Goal: Transaction & Acquisition: Purchase product/service

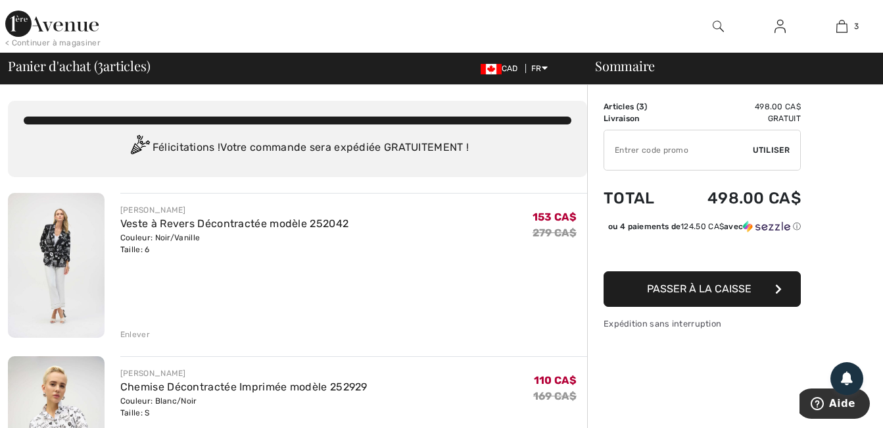
click at [722, 150] on input "TEXT" at bounding box center [678, 149] width 149 height 39
type input "EXTRA20"
click at [770, 152] on span "Utiliser" at bounding box center [771, 150] width 37 height 12
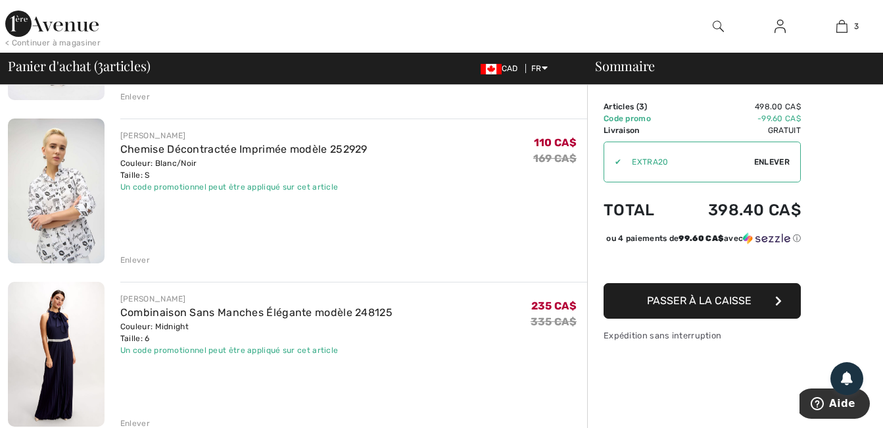
scroll to position [233, 0]
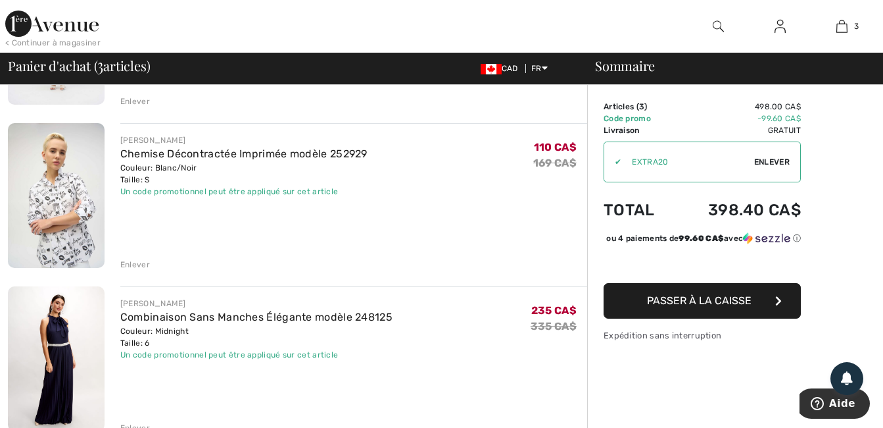
click at [137, 268] on div "Enlever" at bounding box center [135, 264] width 30 height 12
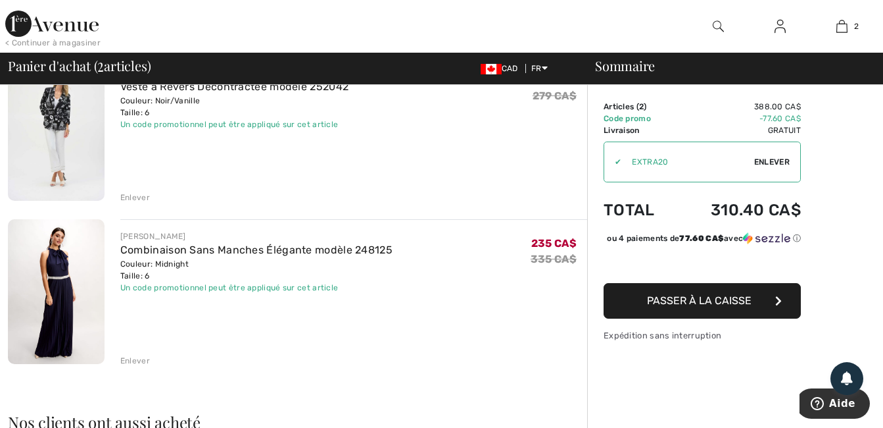
scroll to position [110, 0]
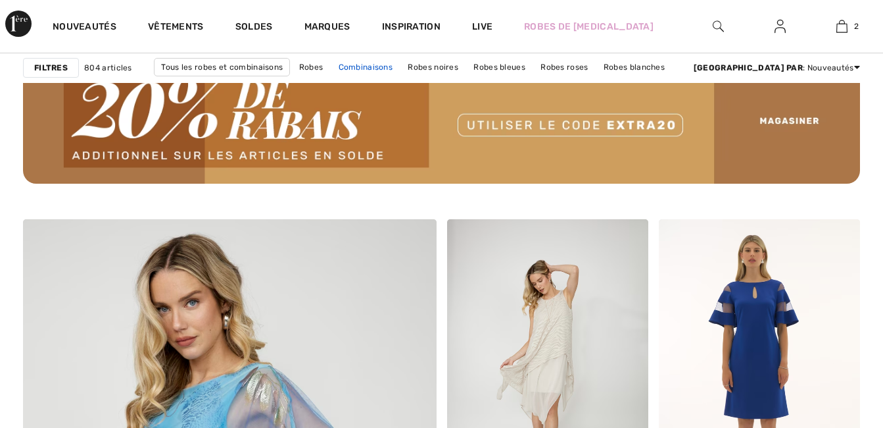
click at [400, 63] on link "Combinaisons" at bounding box center [366, 67] width 68 height 17
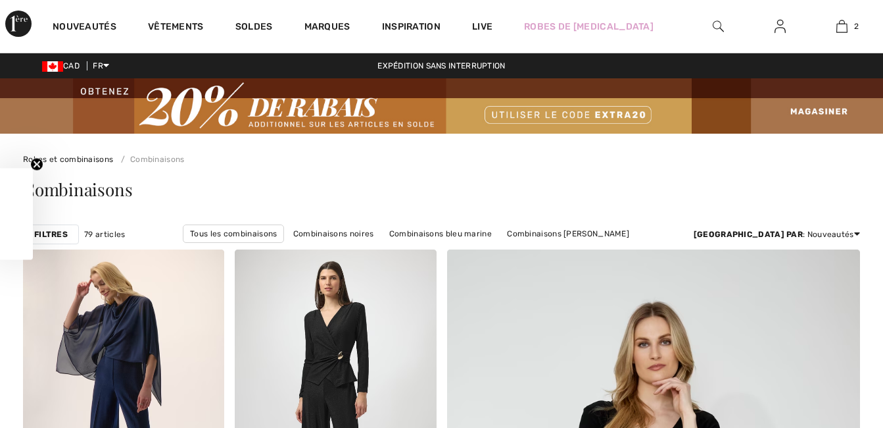
checkbox input "true"
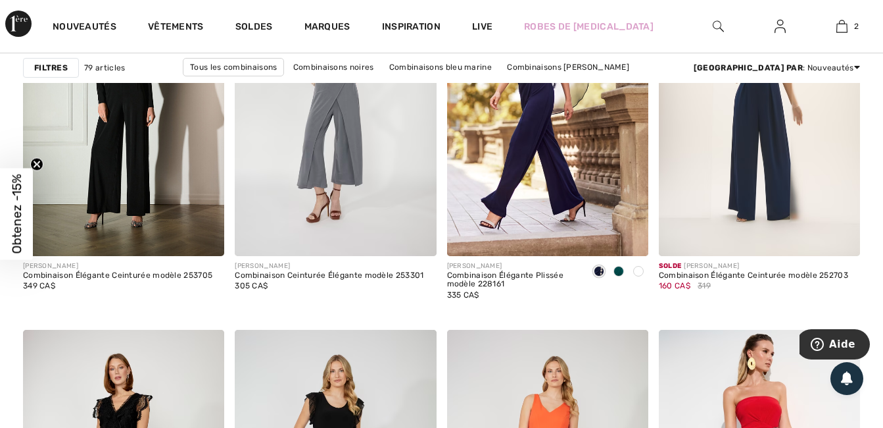
scroll to position [2325, 0]
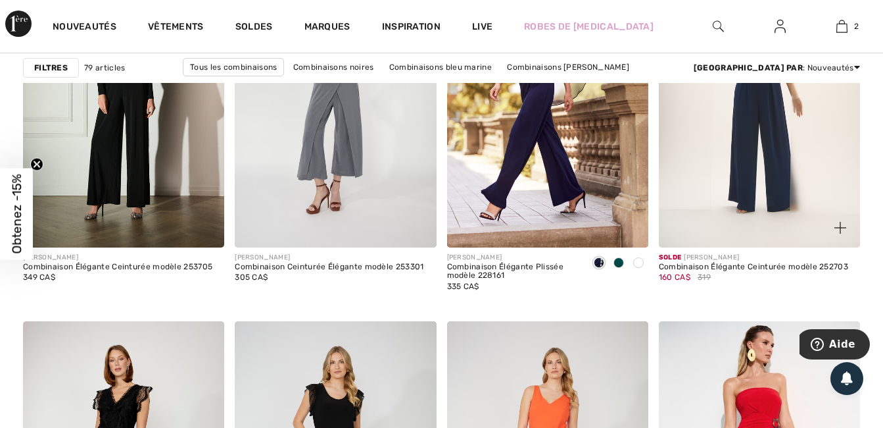
click at [819, 203] on div at bounding box center [833, 220] width 55 height 55
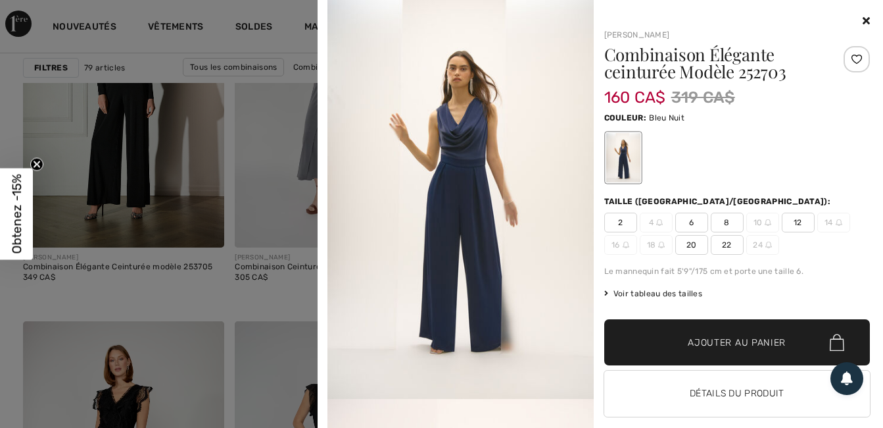
click at [482, 195] on img at bounding box center [461, 199] width 266 height 399
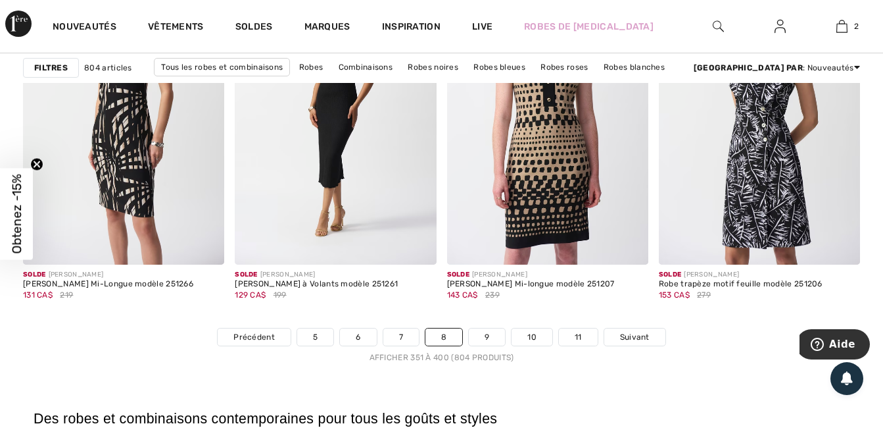
scroll to position [5659, 0]
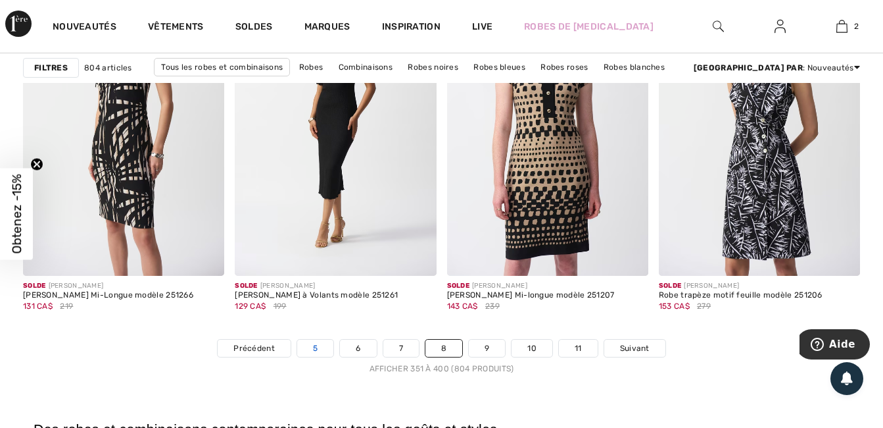
click at [313, 355] on link "5" at bounding box center [315, 347] width 36 height 17
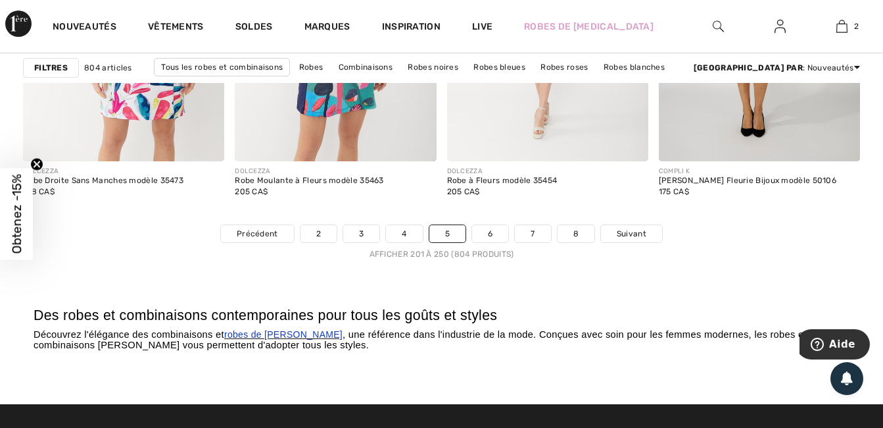
scroll to position [5817, 0]
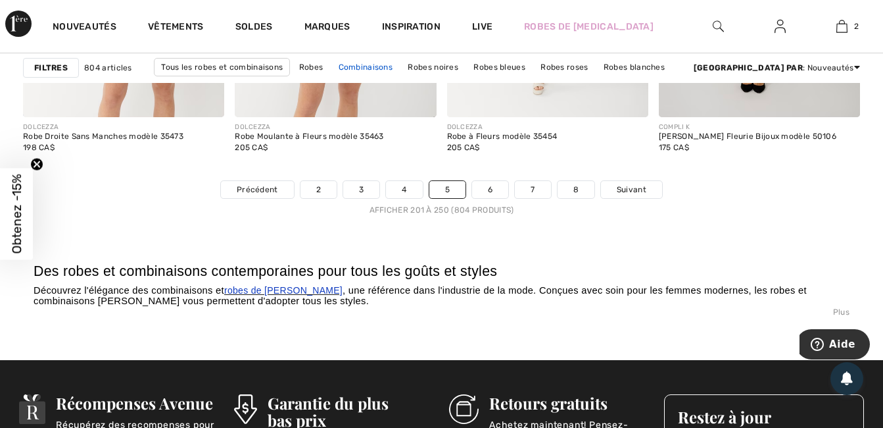
click at [400, 65] on link "Combinaisons" at bounding box center [366, 67] width 68 height 17
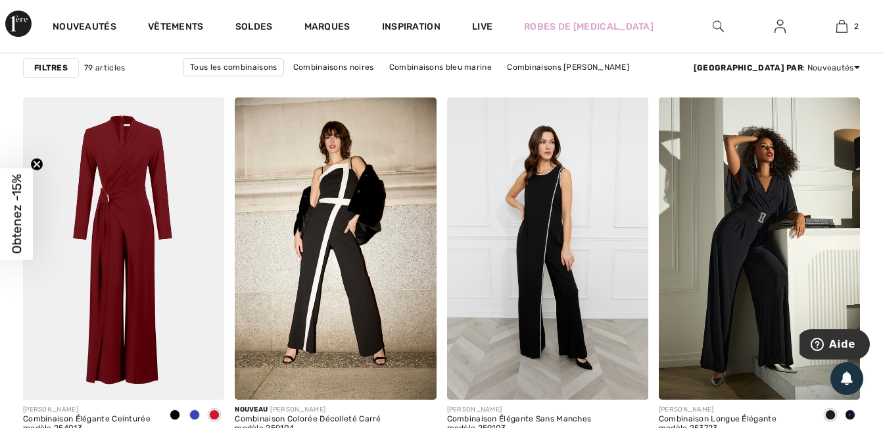
scroll to position [930, 0]
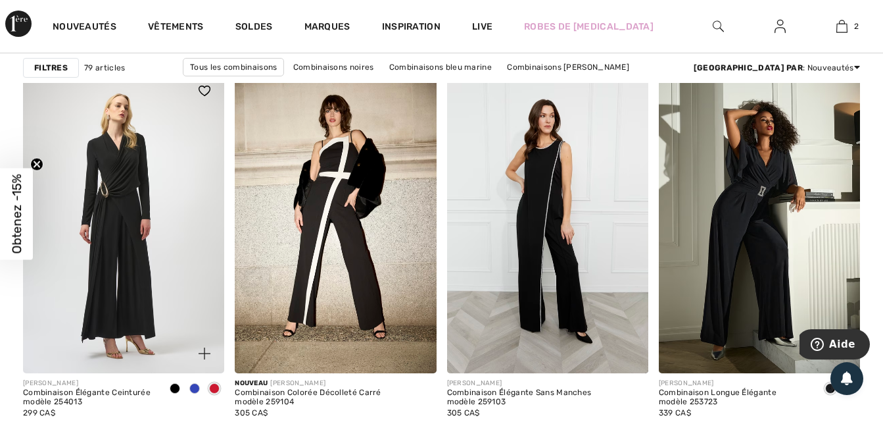
click at [105, 322] on img at bounding box center [123, 222] width 201 height 302
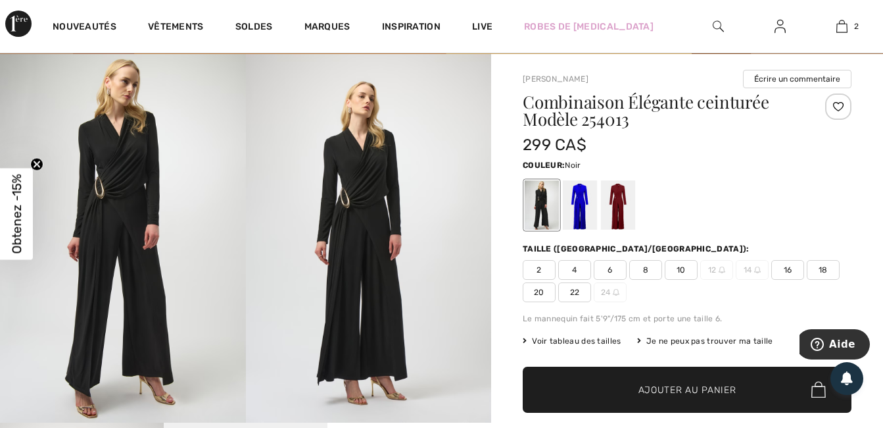
scroll to position [87, 0]
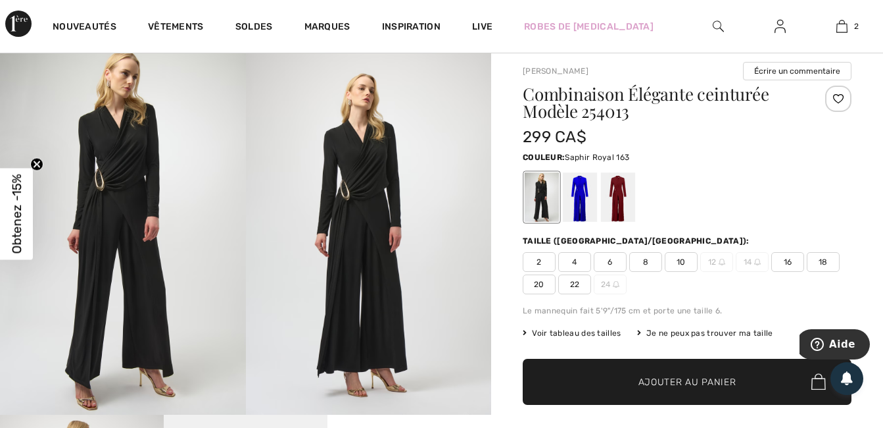
click at [580, 203] on div at bounding box center [580, 196] width 34 height 49
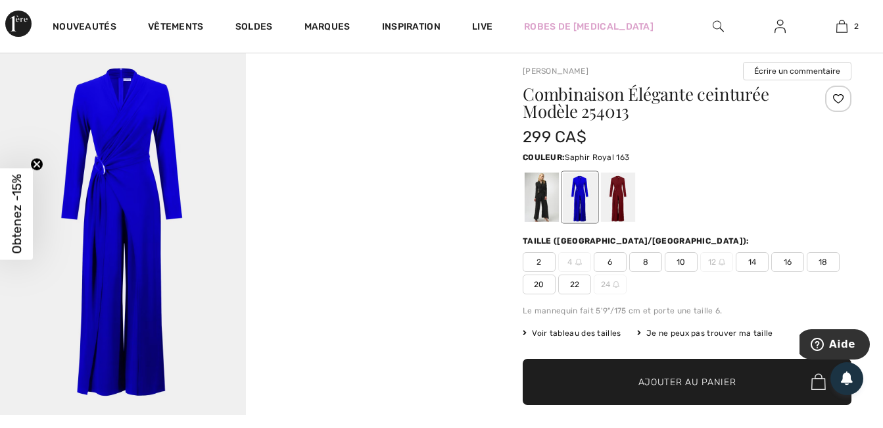
click at [612, 265] on span "6" at bounding box center [610, 262] width 33 height 20
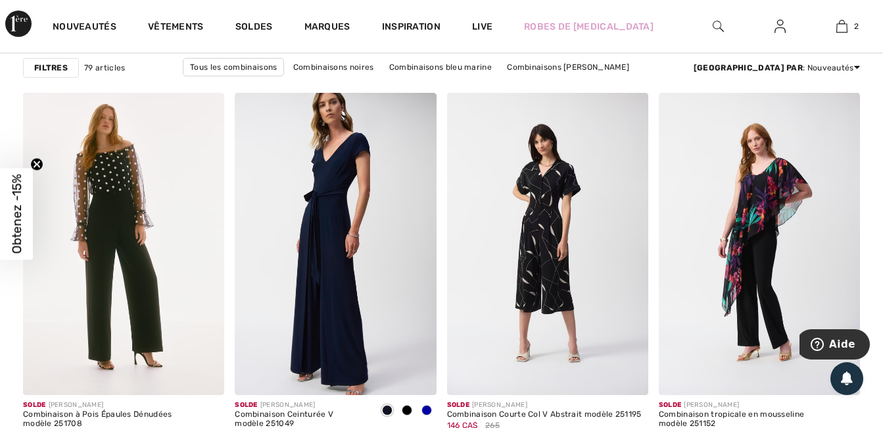
scroll to position [5193, 0]
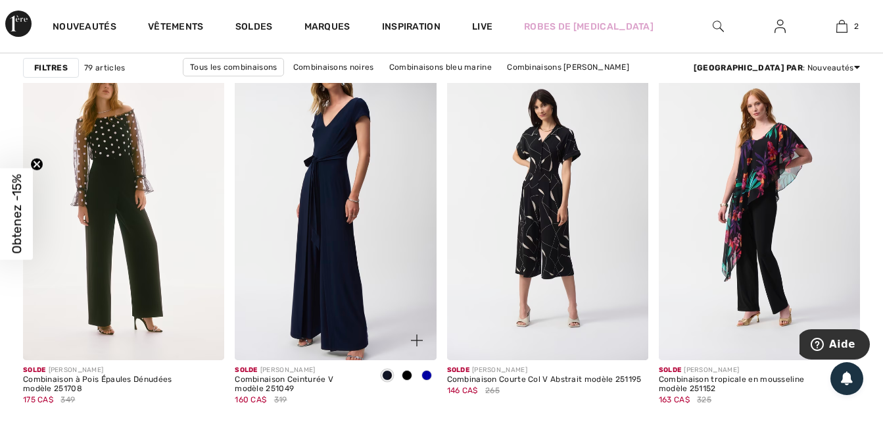
click at [426, 373] on span at bounding box center [427, 375] width 11 height 11
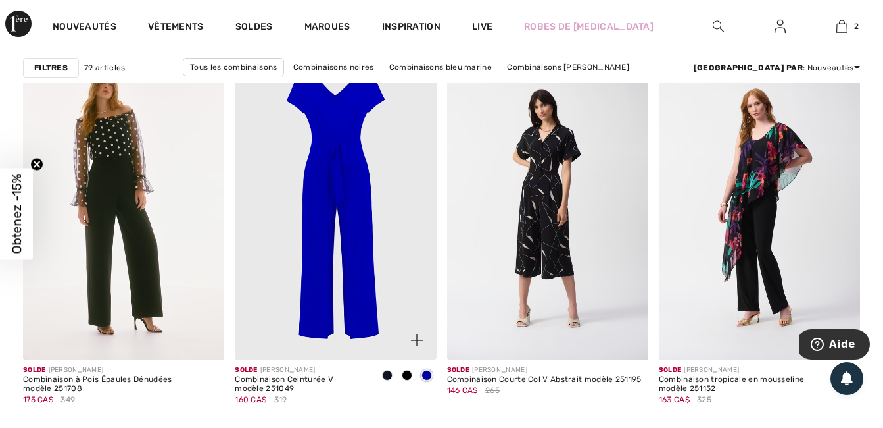
click at [355, 307] on img at bounding box center [335, 209] width 201 height 302
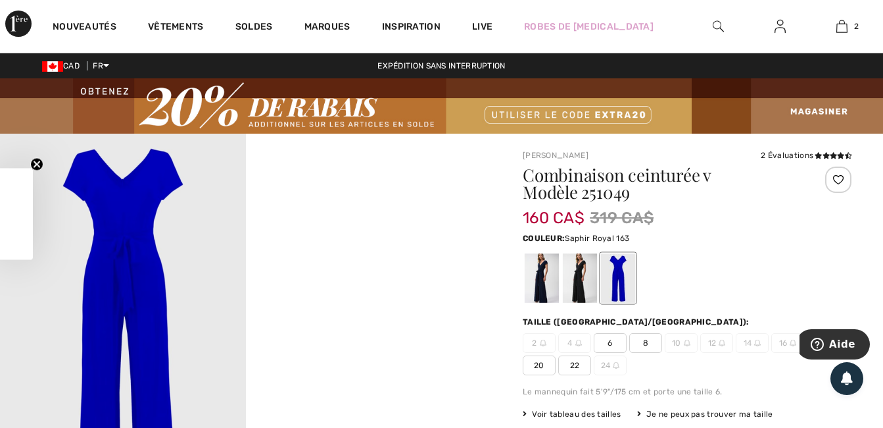
checkbox input "true"
click at [608, 347] on span "6" at bounding box center [610, 343] width 33 height 20
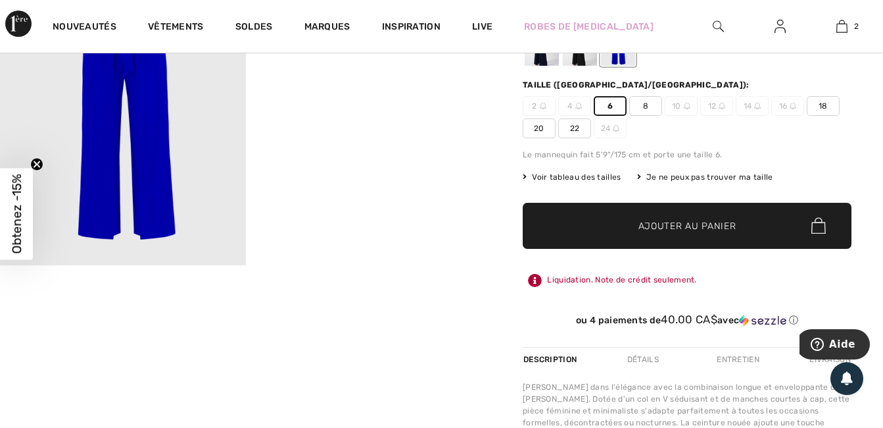
scroll to position [246, 0]
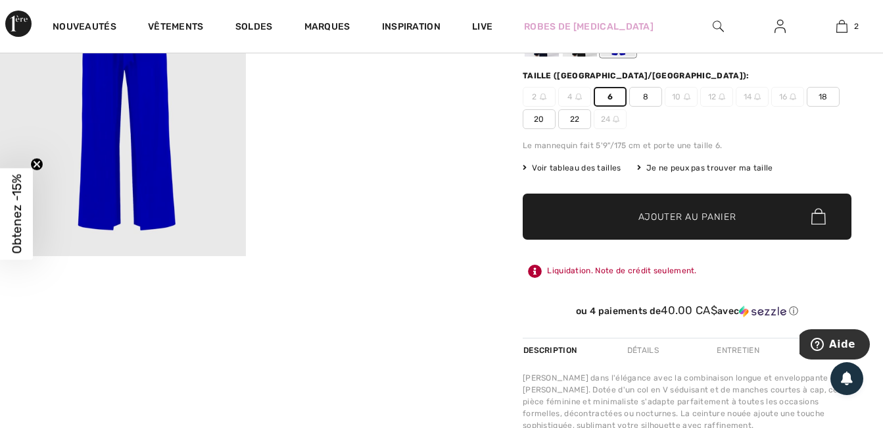
click at [718, 228] on span "✔ Ajouté au panier Ajouter au panier" at bounding box center [687, 216] width 329 height 46
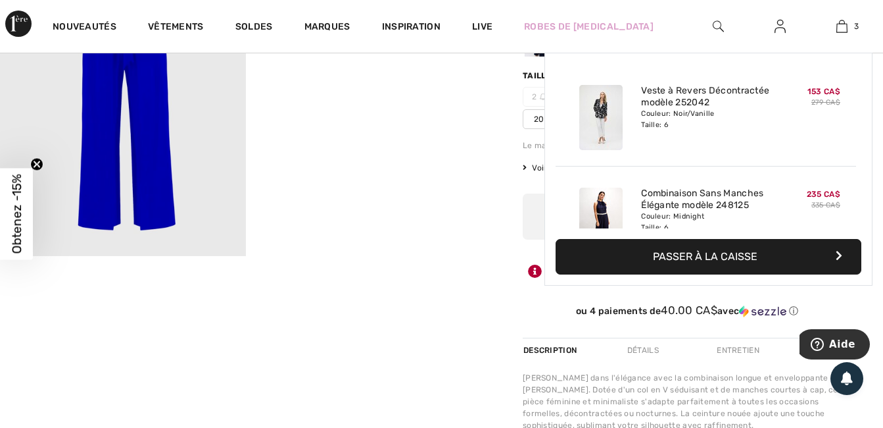
scroll to position [143, 0]
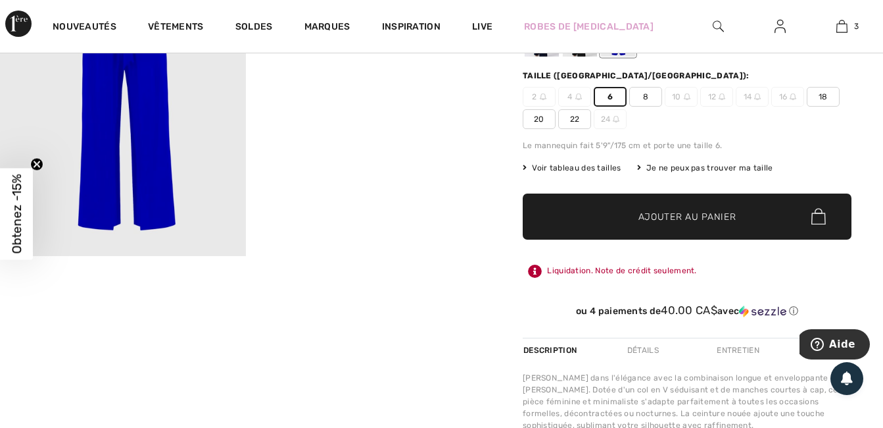
click at [576, 166] on span "Voir tableau des tailles" at bounding box center [572, 168] width 99 height 12
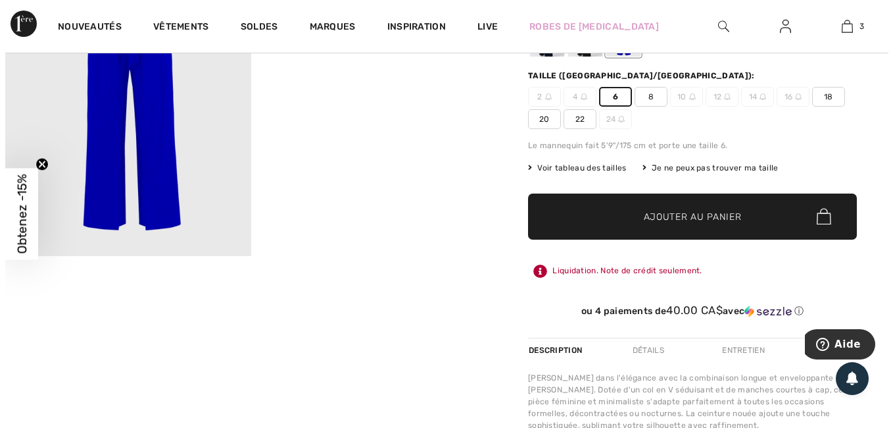
scroll to position [247, 0]
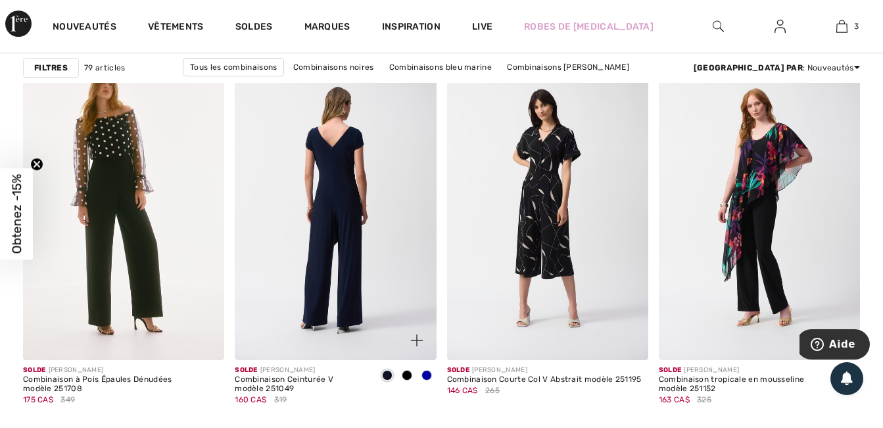
click at [347, 267] on img at bounding box center [335, 209] width 201 height 302
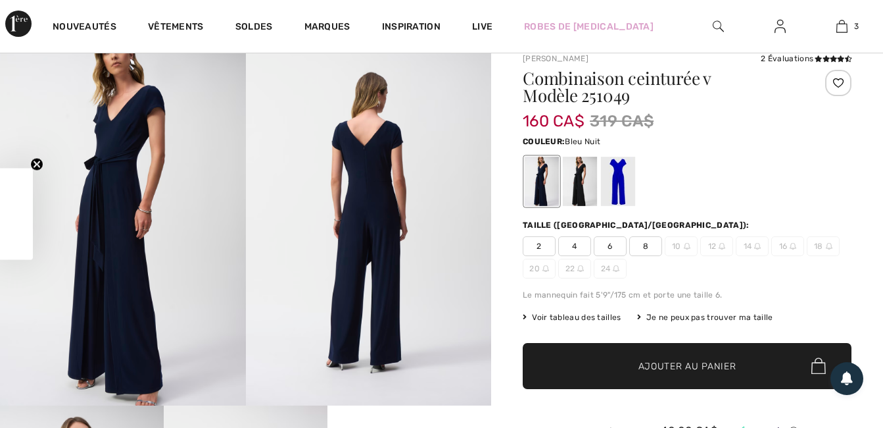
scroll to position [97, 0]
checkbox input "true"
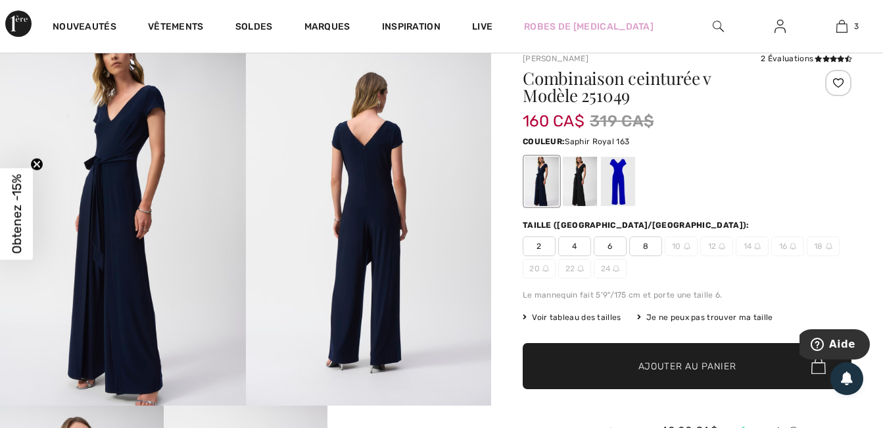
scroll to position [0, 0]
click at [622, 195] on div at bounding box center [618, 181] width 34 height 49
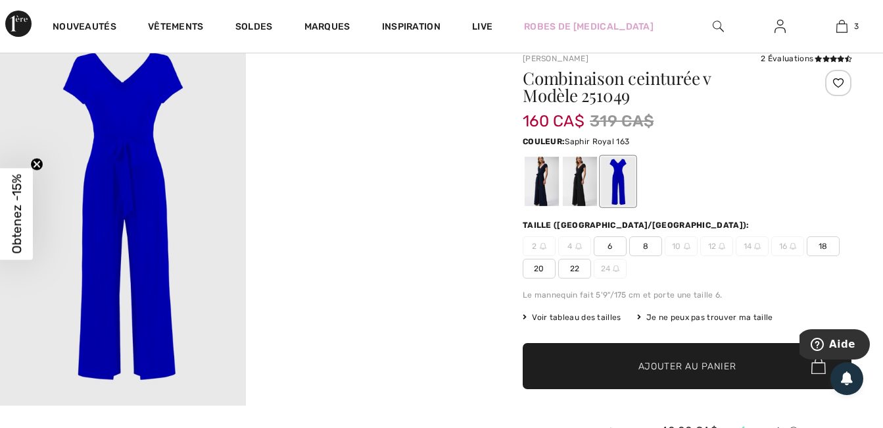
click at [647, 248] on span "8" at bounding box center [645, 246] width 33 height 20
click at [635, 365] on span "✔ Ajouté au panier" at bounding box center [667, 365] width 103 height 14
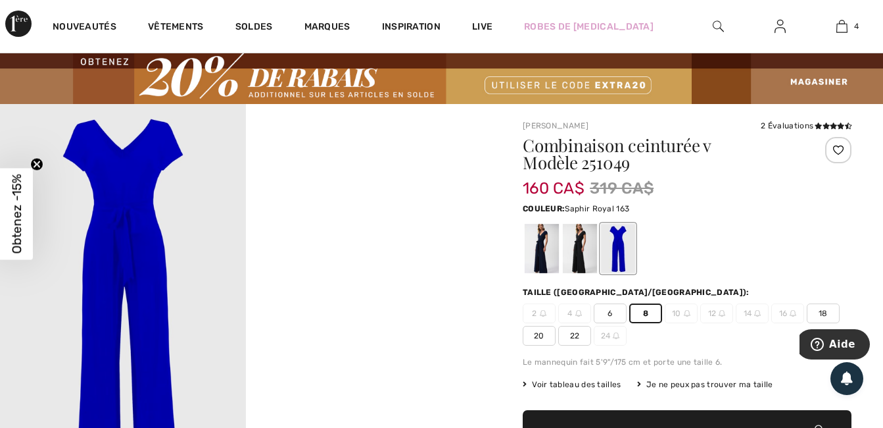
scroll to position [18, 0]
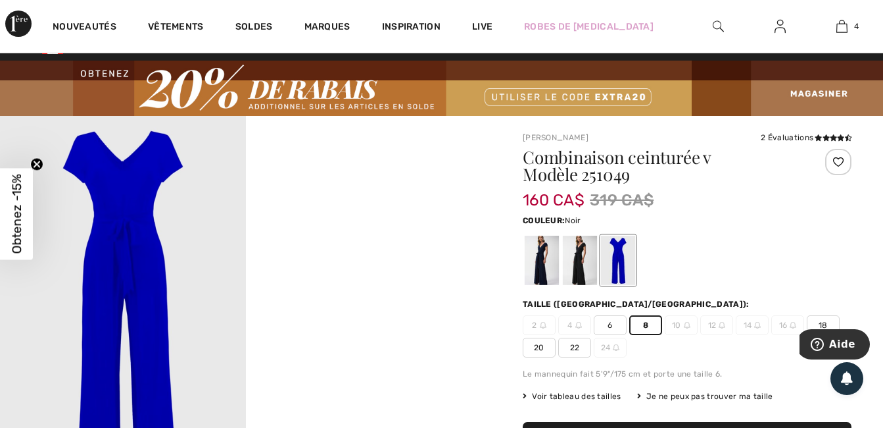
click at [582, 255] on div at bounding box center [580, 259] width 34 height 49
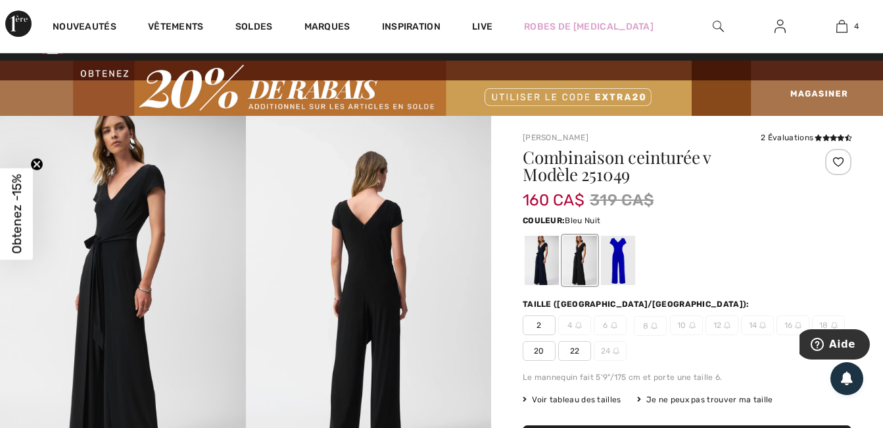
click at [554, 253] on div at bounding box center [542, 259] width 34 height 49
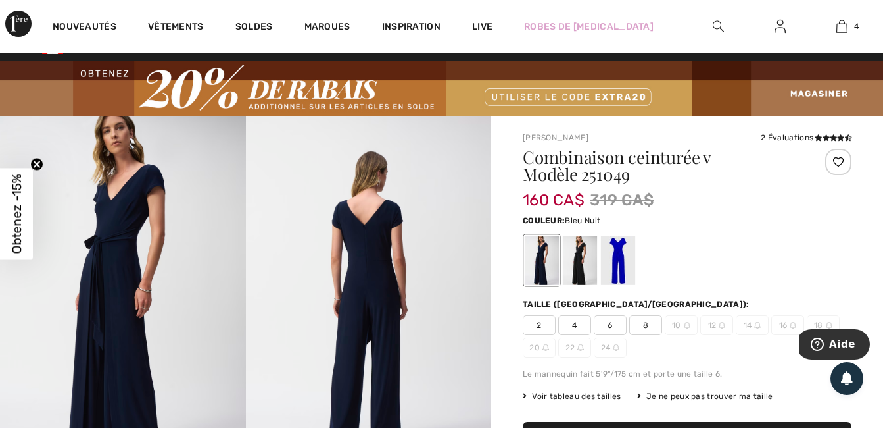
click at [615, 324] on span "6" at bounding box center [610, 325] width 33 height 20
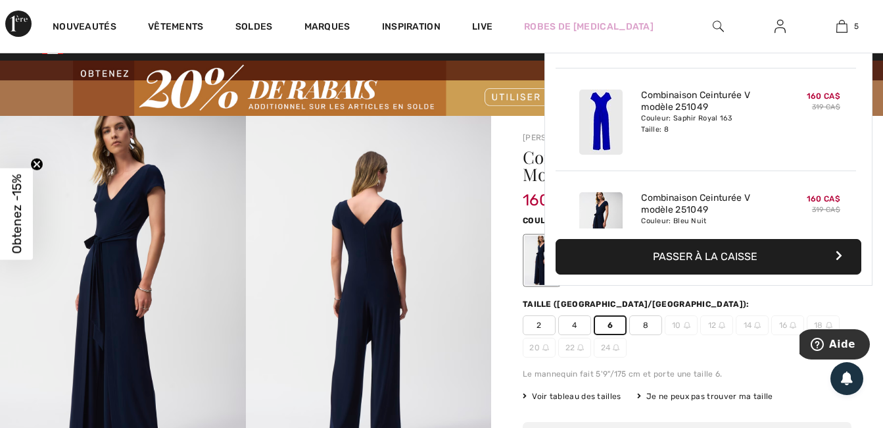
scroll to position [349, 0]
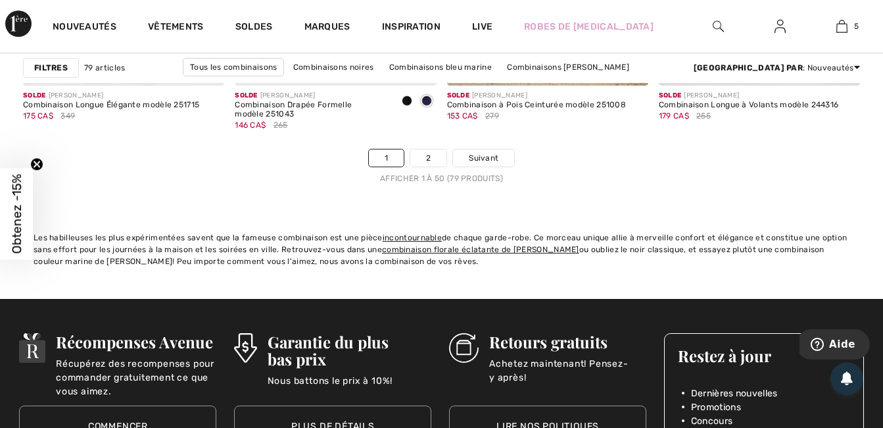
scroll to position [5904, 0]
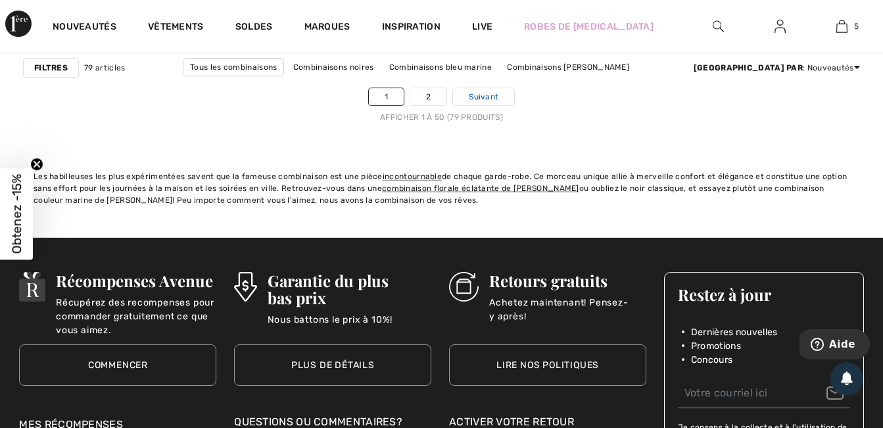
click at [479, 91] on span "Suivant" at bounding box center [484, 97] width 30 height 12
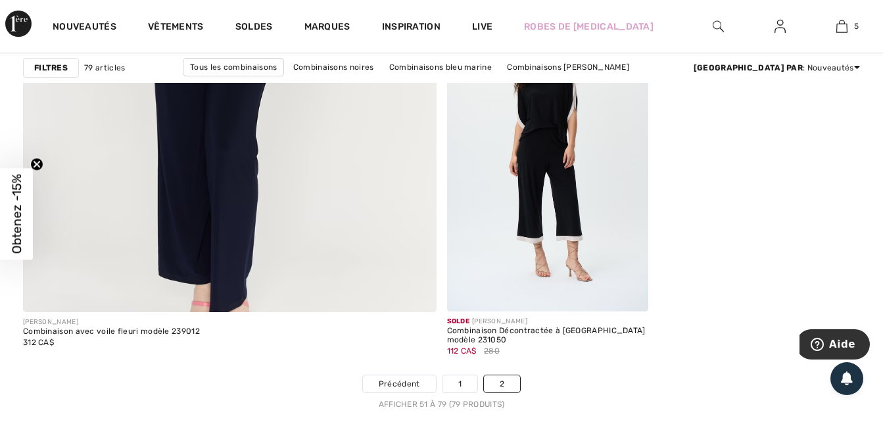
scroll to position [3614, 0]
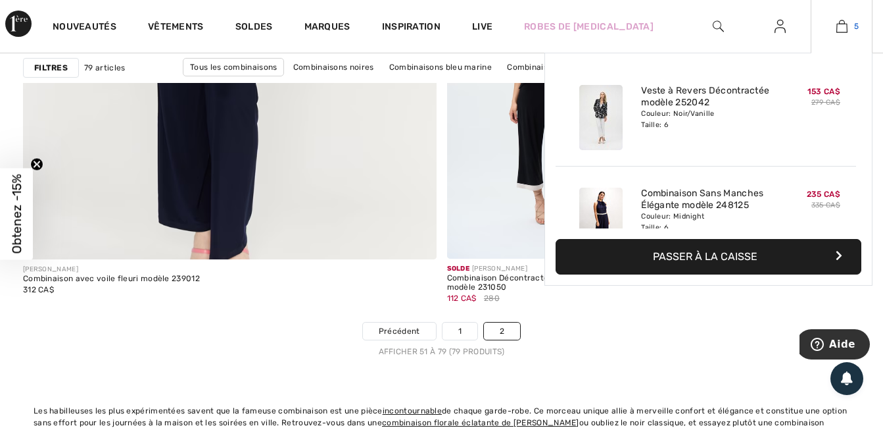
click at [843, 24] on img at bounding box center [842, 26] width 11 height 16
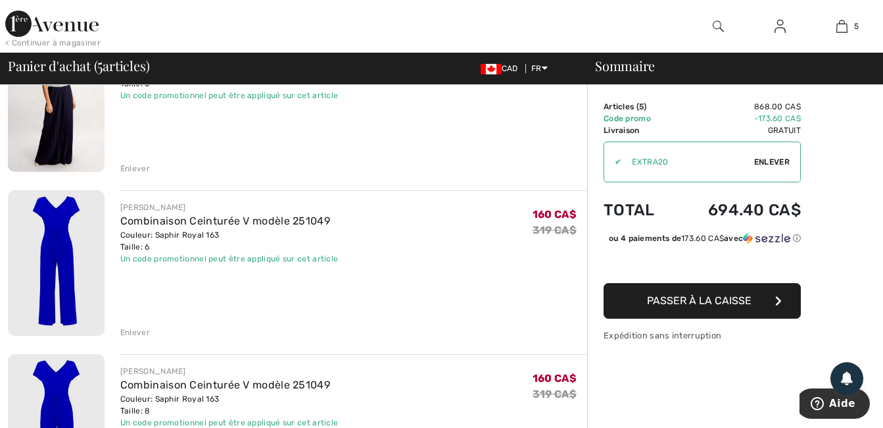
scroll to position [333, 0]
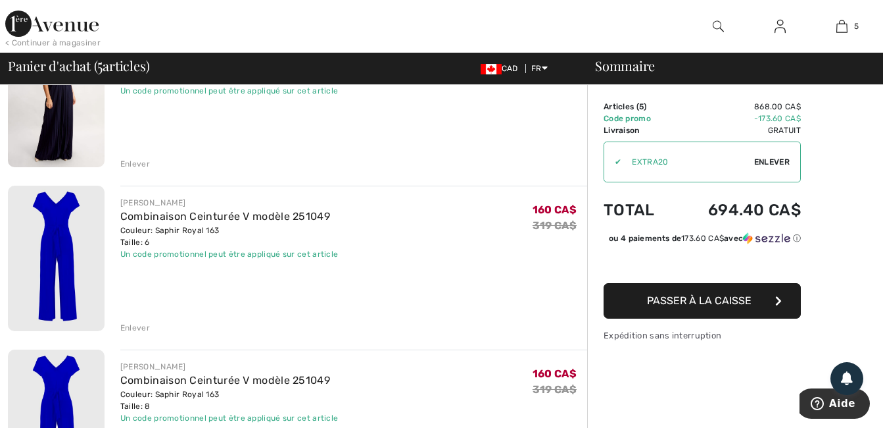
click at [143, 330] on div "Enlever" at bounding box center [135, 328] width 30 height 12
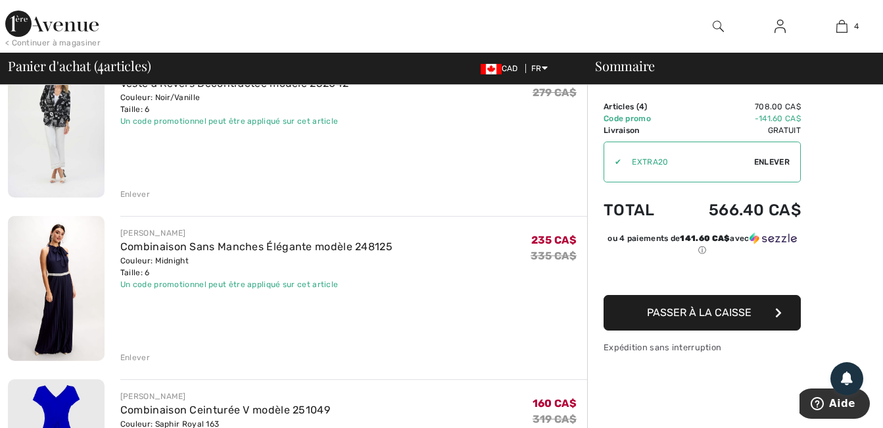
scroll to position [79, 0]
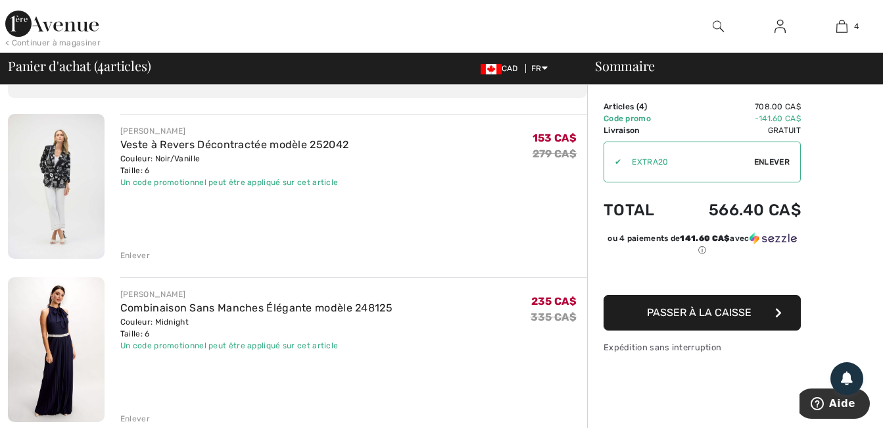
click at [754, 314] on button "Passer à la caisse" at bounding box center [702, 313] width 197 height 36
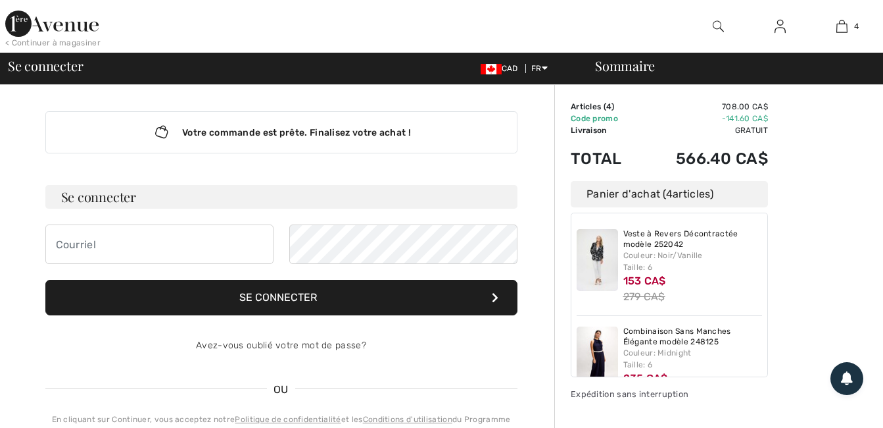
drag, startPoint x: 520, startPoint y: 208, endPoint x: 118, endPoint y: 141, distance: 406.7
click at [118, 141] on div "Votre commande est prête. Finalisez votre achat ! Se connecter Se connecter Ave…" at bounding box center [281, 350] width 493 height 531
